Goal: Transaction & Acquisition: Obtain resource

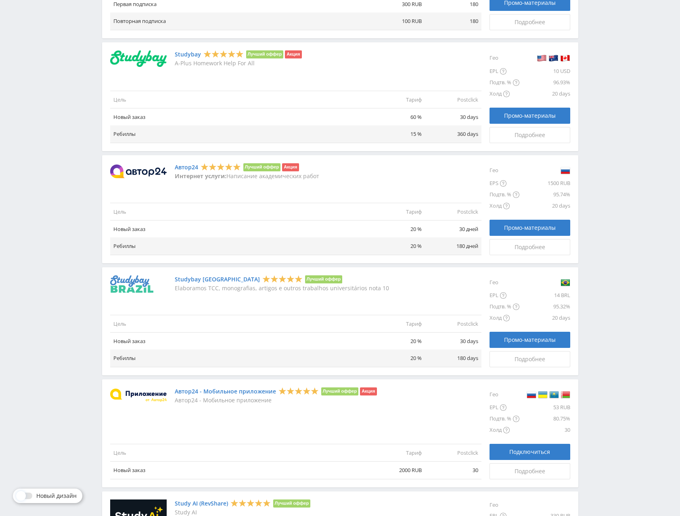
scroll to position [734, 0]
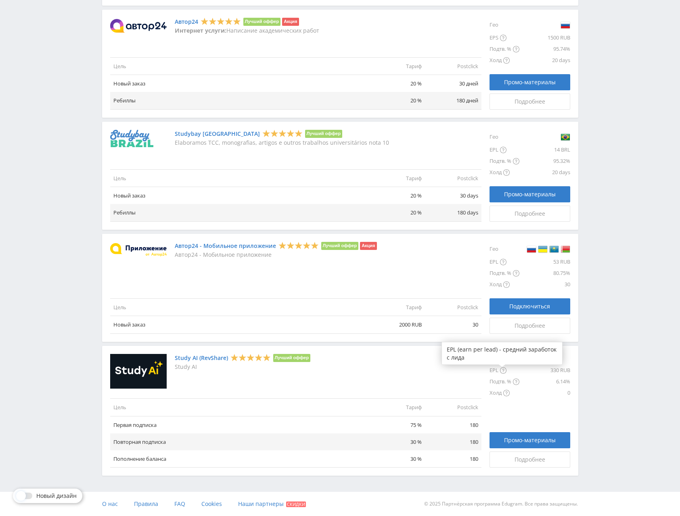
click at [504, 370] on div at bounding box center [502, 367] width 6 height 5
click at [506, 455] on link "Подробнее" at bounding box center [529, 460] width 81 height 16
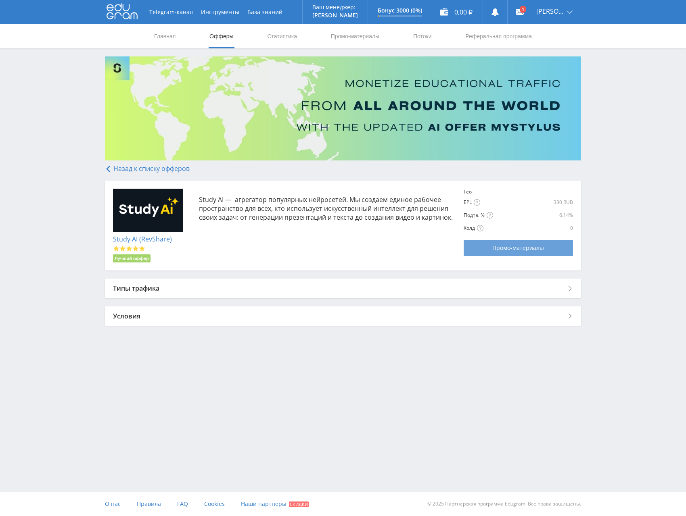
click at [505, 246] on span "Промо-материалы" at bounding box center [518, 248] width 52 height 6
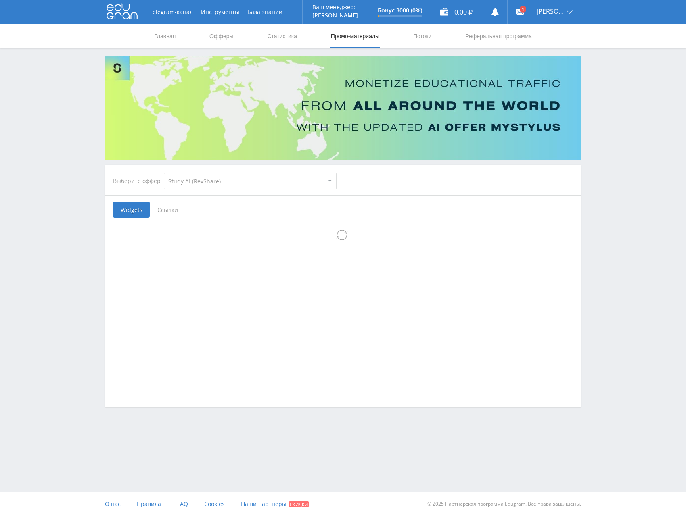
select select "376"
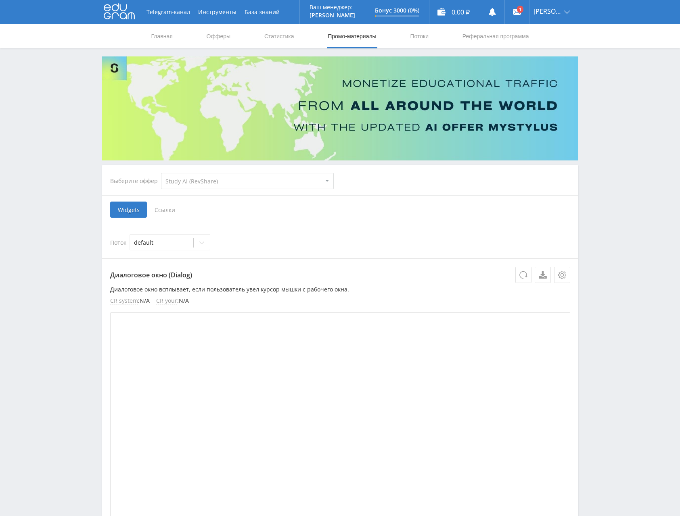
click at [221, 181] on select "MyStylus MyStylus - Revshare Кэмп Studybay Автор24 Studybay Brazil Study AI (Re…" at bounding box center [247, 181] width 173 height 16
click at [176, 181] on select "MyStylus MyStylus - Revshare Кэмп Studybay Автор24 Studybay Brazil Study AI (Re…" at bounding box center [247, 181] width 173 height 16
drag, startPoint x: 174, startPoint y: 180, endPoint x: 169, endPoint y: 186, distance: 7.4
click at [174, 180] on select "MyStylus MyStylus - Revshare Кэмп Studybay Автор24 Studybay Brazil Study AI (Re…" at bounding box center [247, 181] width 173 height 16
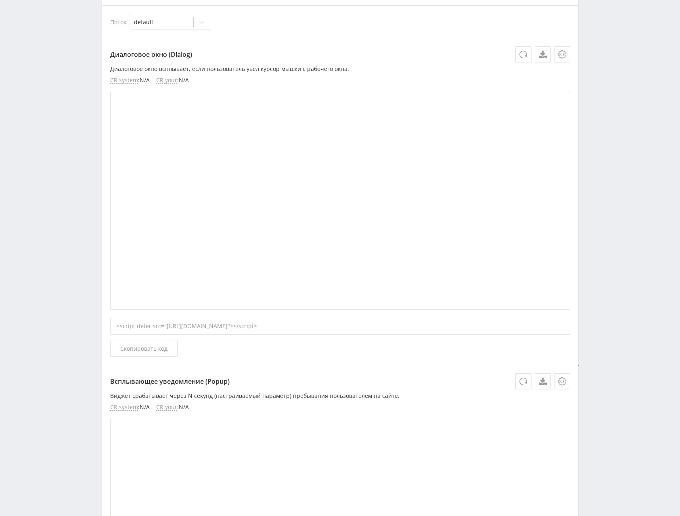
scroll to position [40, 0]
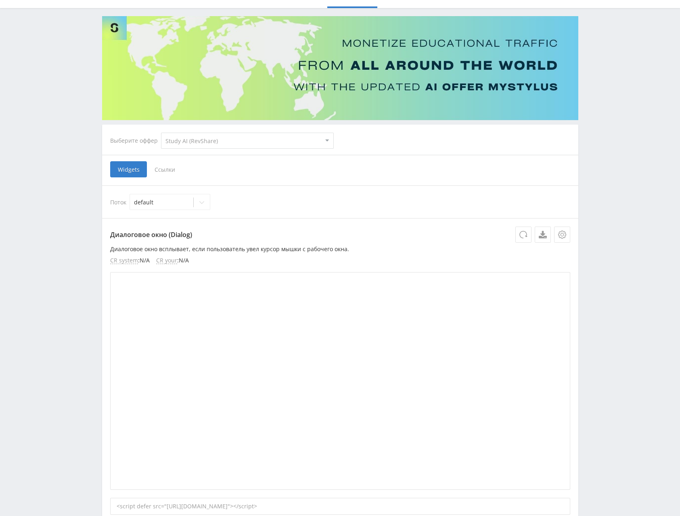
click at [167, 174] on span "Ссылки" at bounding box center [165, 169] width 36 height 16
click at [0, 0] on input "Ссылки" at bounding box center [0, 0] width 0 height 0
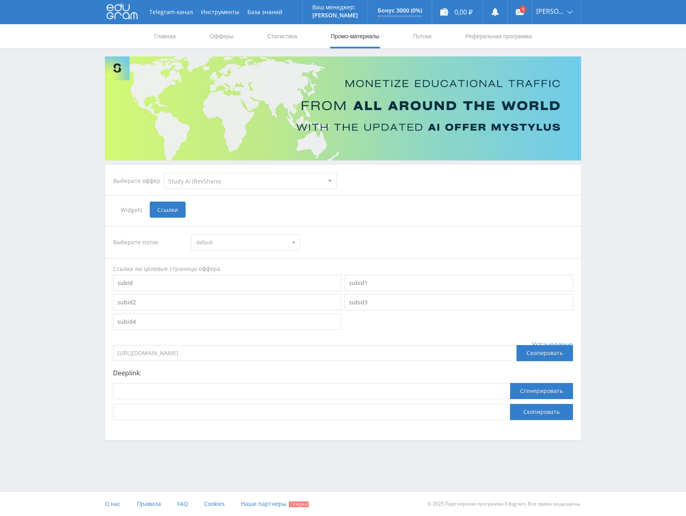
click at [232, 245] on span "default" at bounding box center [241, 242] width 91 height 15
click at [231, 239] on span "default" at bounding box center [241, 242] width 91 height 15
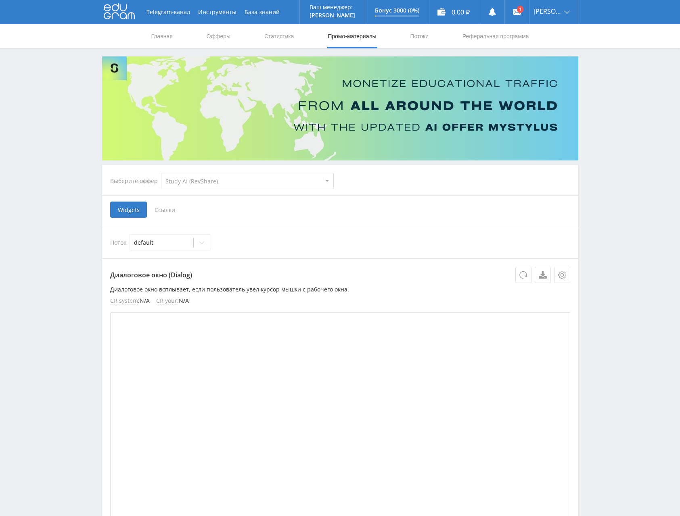
select select "376"
click at [212, 42] on link "Офферы" at bounding box center [219, 36] width 26 height 24
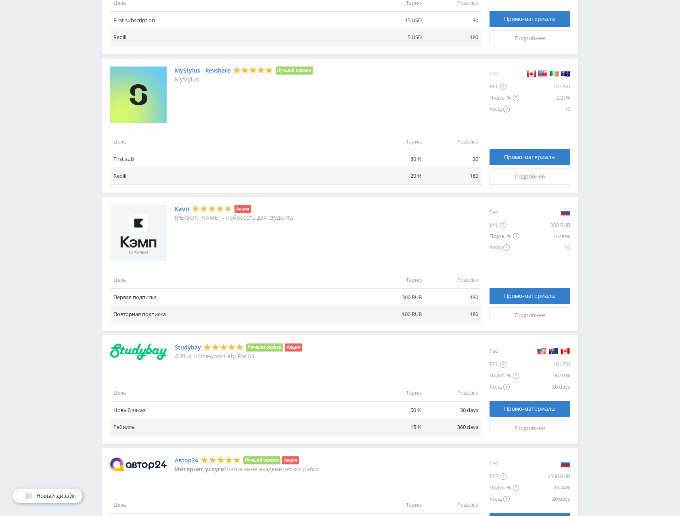
scroll to position [371, 0]
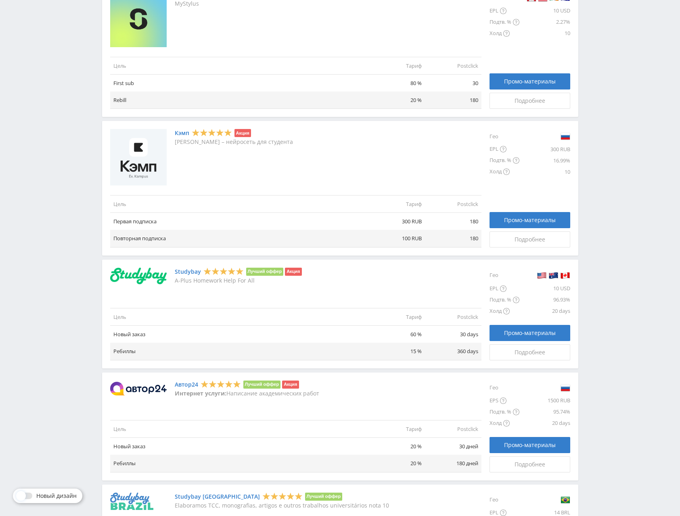
click at [185, 134] on link "Кэмп" at bounding box center [182, 133] width 15 height 6
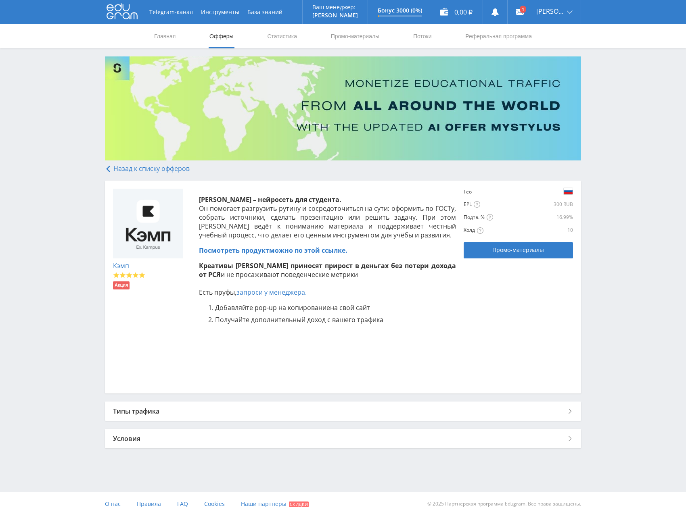
click at [291, 252] on link "Посмотреть продукт можно по этой ссылке." at bounding box center [273, 250] width 148 height 9
click at [151, 417] on div "Типы трафика" at bounding box center [343, 411] width 476 height 19
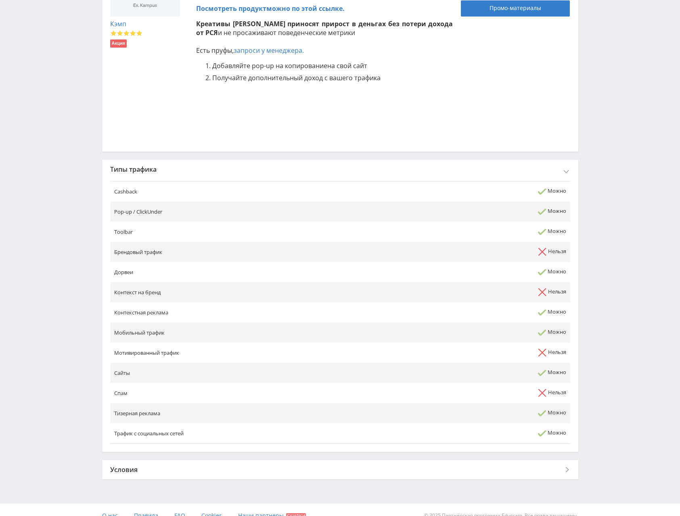
click at [148, 472] on div "Условия" at bounding box center [340, 469] width 476 height 19
